Goal: Task Accomplishment & Management: Manage account settings

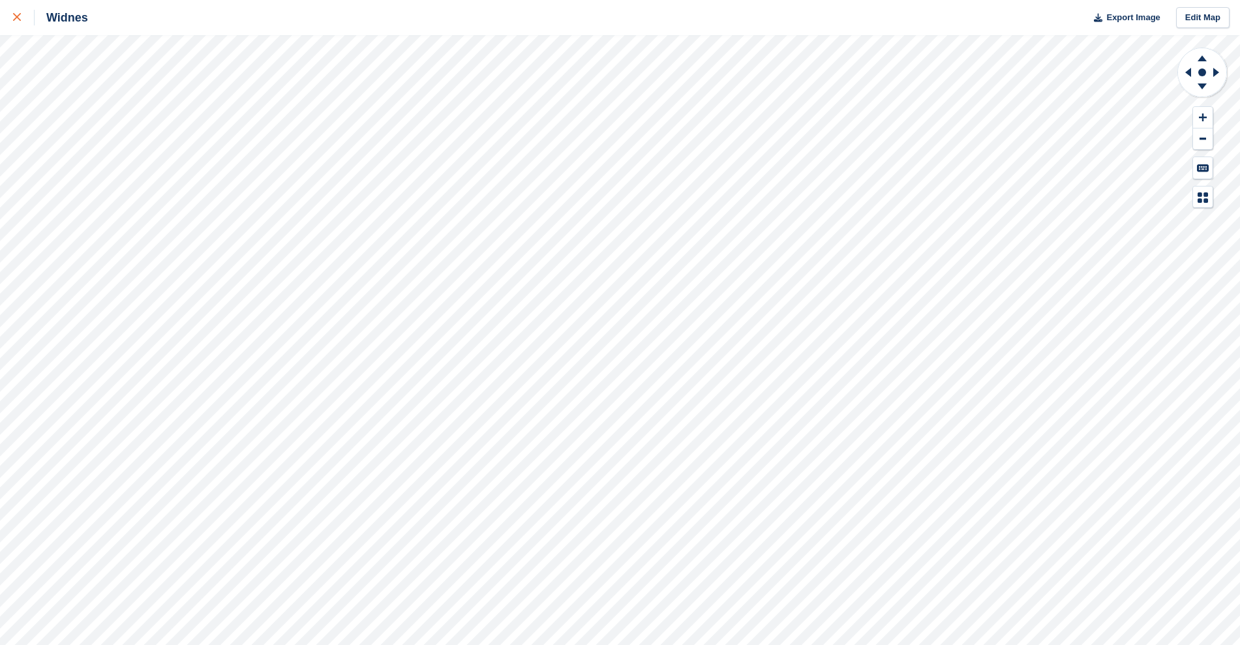
click at [13, 12] on div at bounding box center [24, 18] width 22 height 16
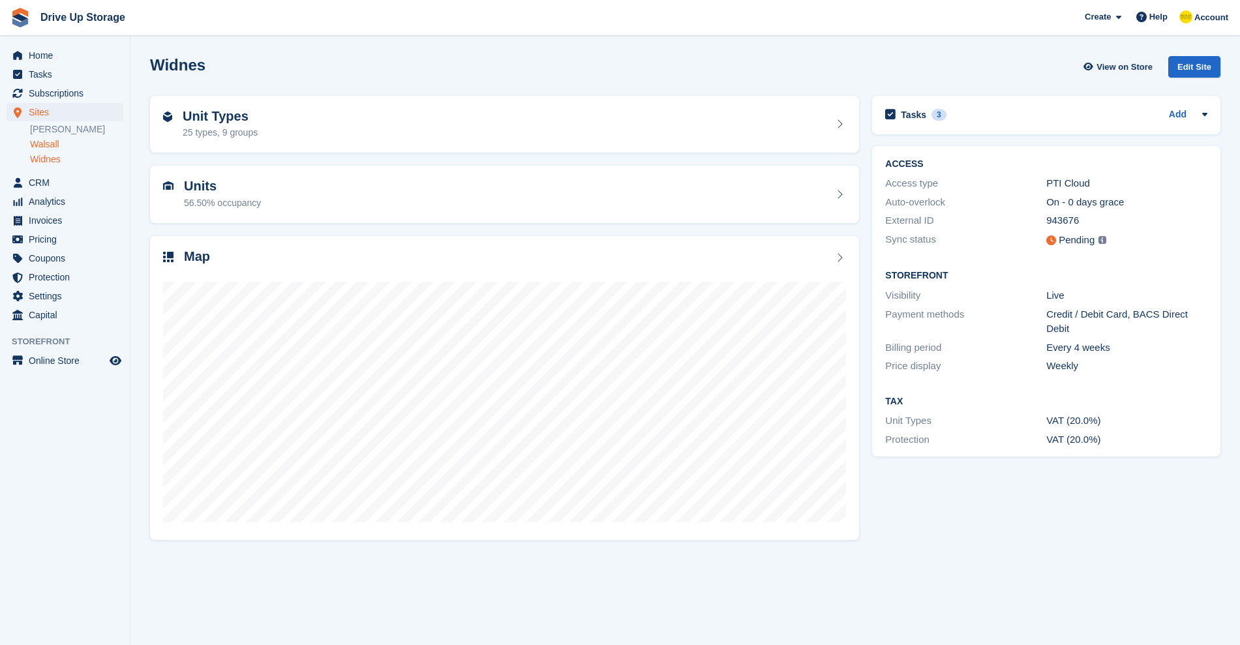
click at [51, 144] on link "Walsall" at bounding box center [76, 144] width 93 height 12
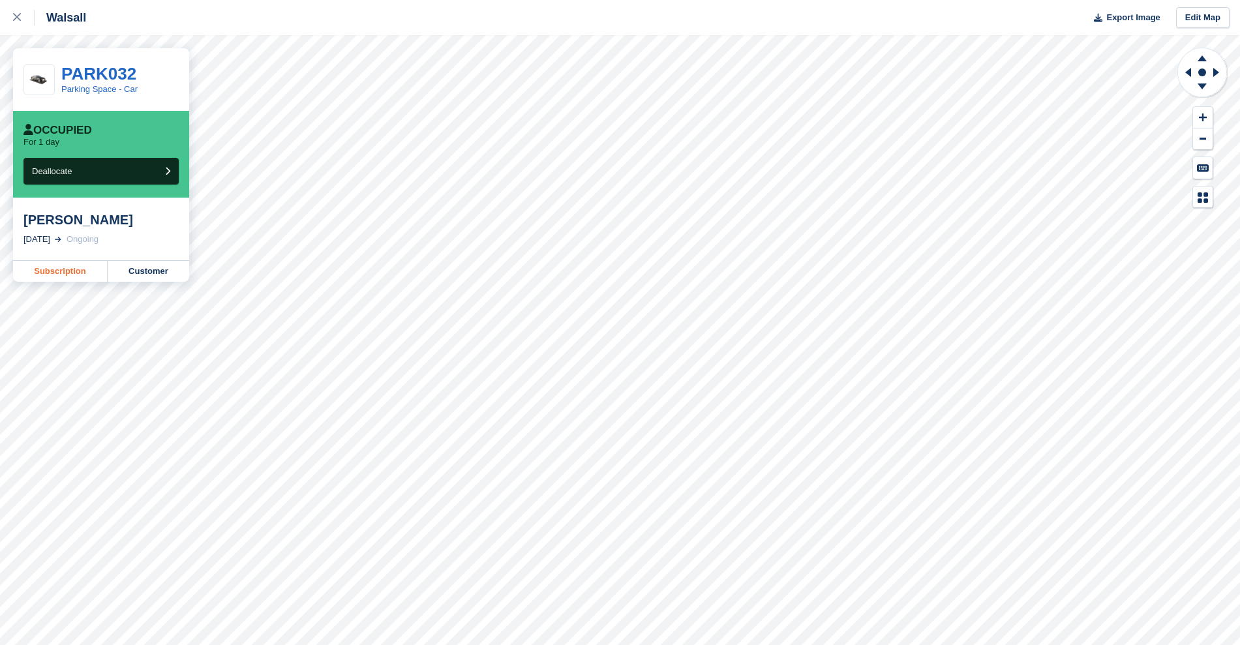
click at [75, 271] on link "Subscription" at bounding box center [60, 271] width 95 height 21
